Goal: Register for event/course

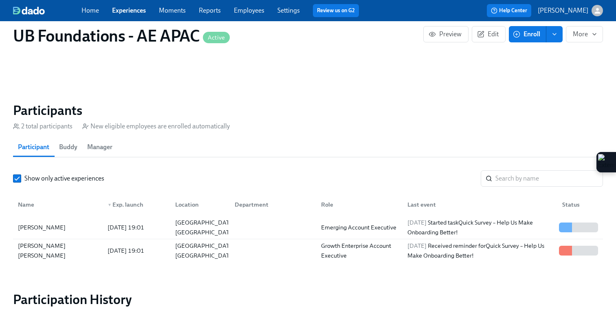
scroll to position [532, 0]
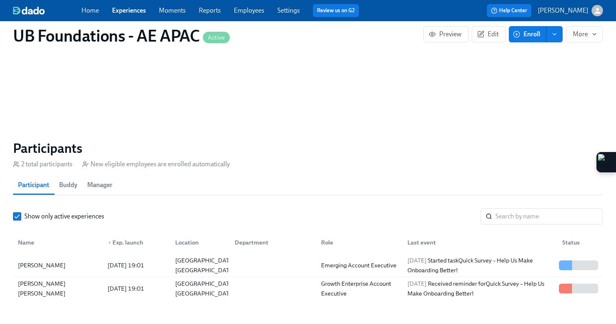
click at [523, 37] on span "Enroll" at bounding box center [528, 34] width 26 height 8
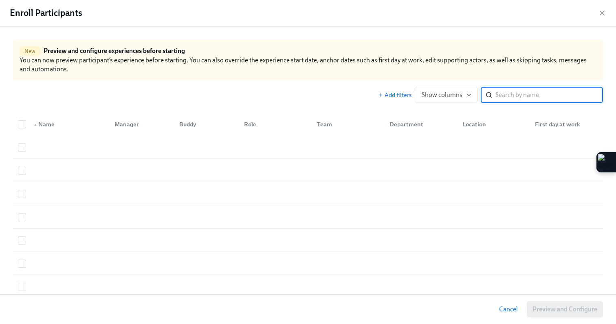
click at [496, 95] on input "search" at bounding box center [550, 95] width 108 height 16
type input "T"
type input "K"
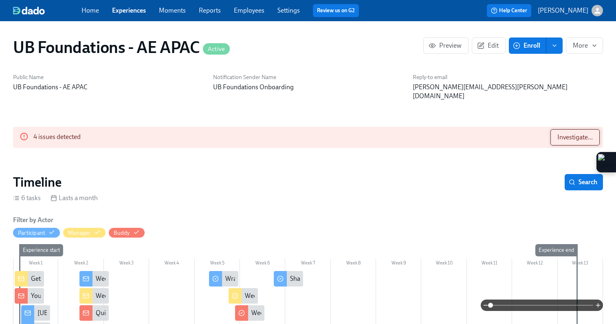
click at [567, 129] on button "Investigate..." at bounding box center [575, 137] width 49 height 16
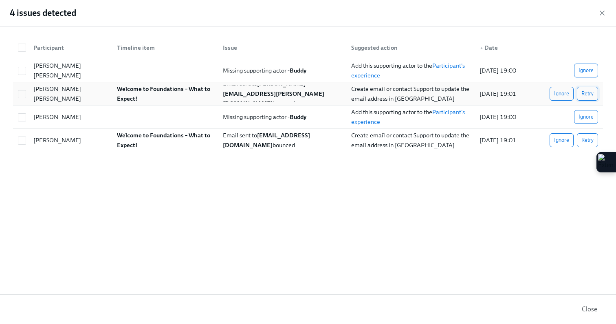
click at [586, 93] on span "Retry" at bounding box center [588, 94] width 12 height 8
click at [583, 141] on span "Retry" at bounding box center [588, 140] width 12 height 8
